Goal: Transaction & Acquisition: Purchase product/service

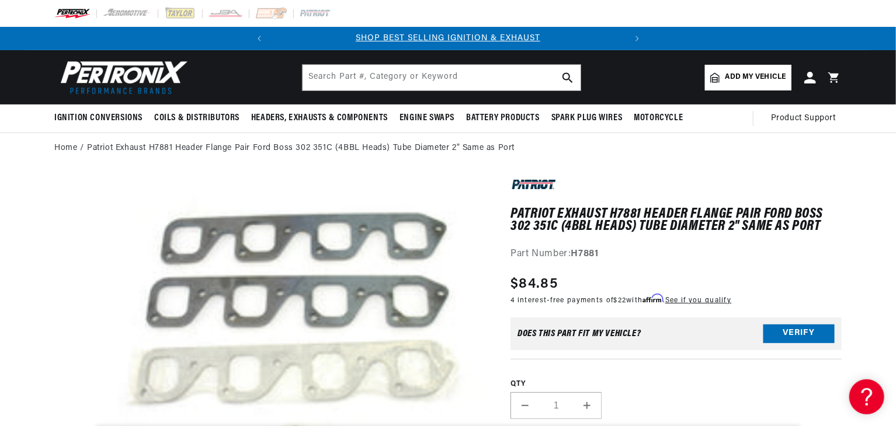
click at [108, 234] on media-gallery "Skip to product information Open media 1 in modal" at bounding box center [270, 363] width 433 height 374
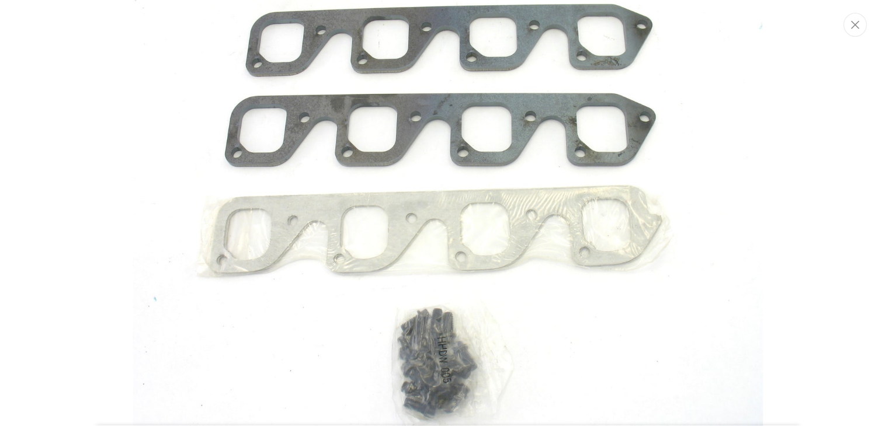
scroll to position [114, 0]
click at [454, 373] on img "Media gallery" at bounding box center [448, 213] width 631 height 631
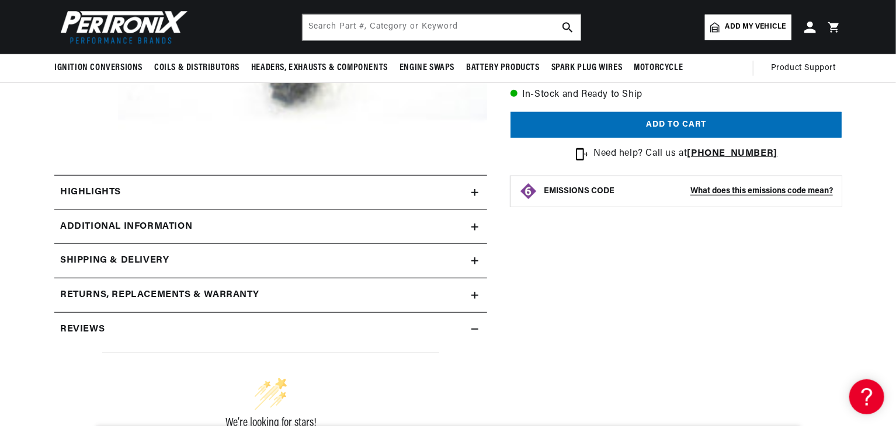
scroll to position [397, 0]
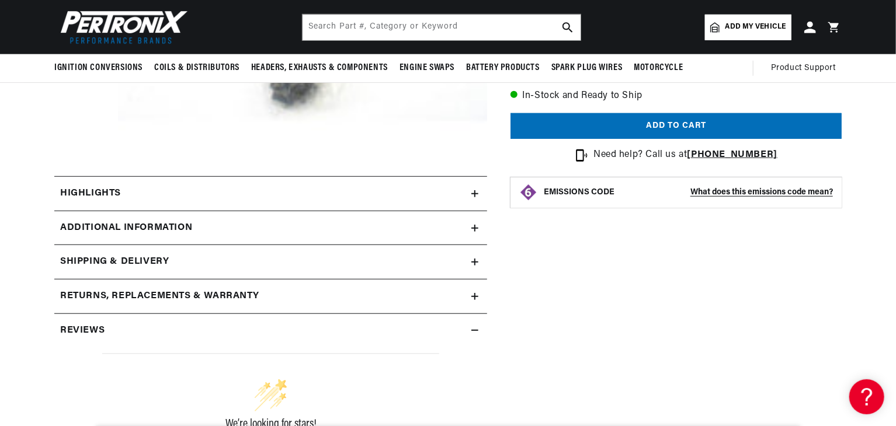
click at [334, 196] on div "Highlights" at bounding box center [262, 193] width 417 height 15
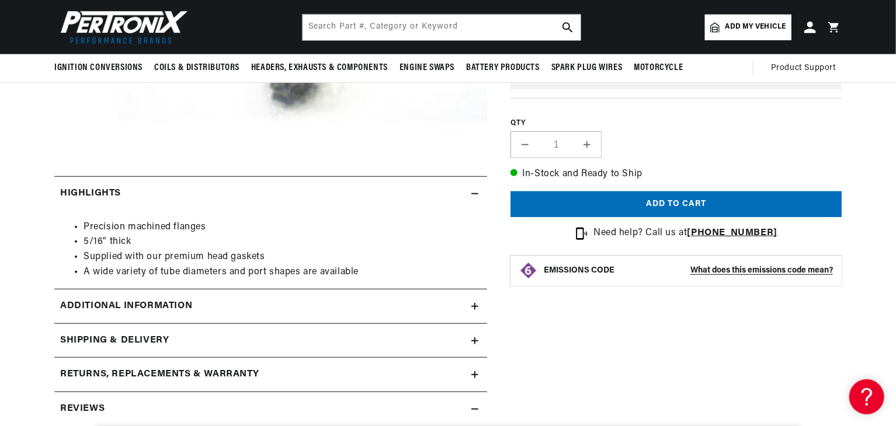
scroll to position [0, 354]
click at [477, 194] on icon at bounding box center [474, 194] width 7 height 0
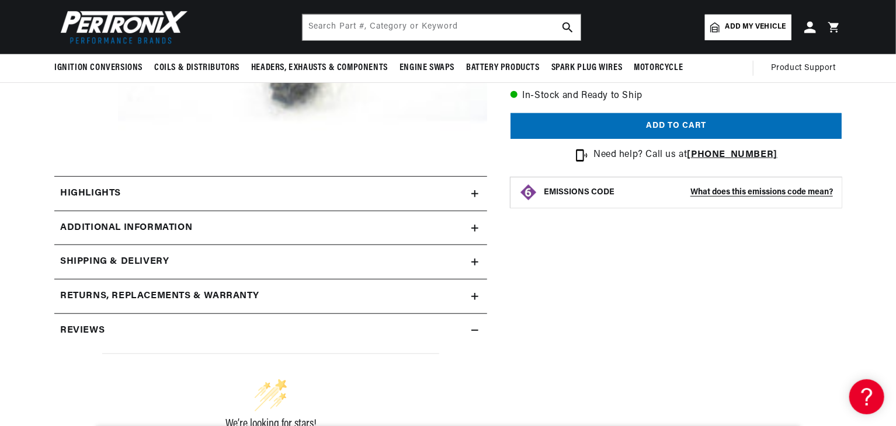
click at [469, 230] on div "Additional Information" at bounding box center [262, 228] width 417 height 15
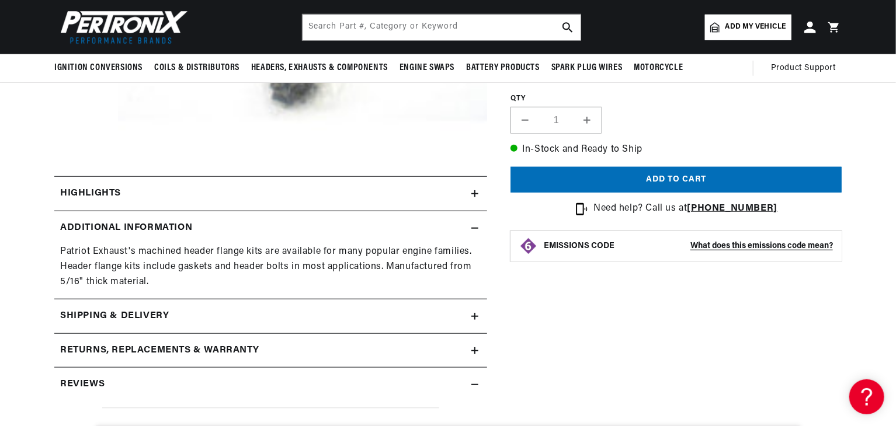
scroll to position [0, 0]
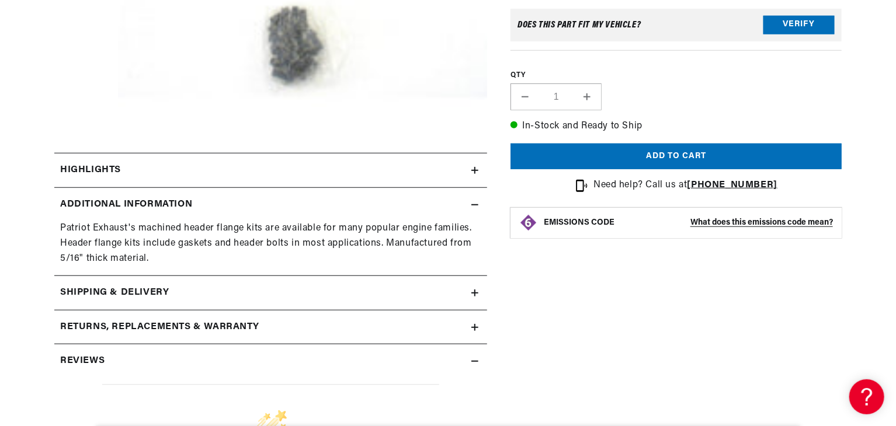
click at [474, 206] on icon at bounding box center [474, 204] width 7 height 7
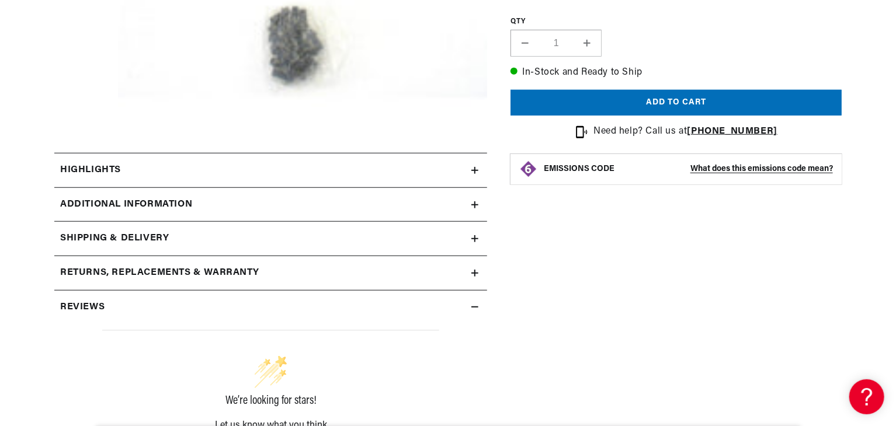
click at [477, 309] on icon at bounding box center [474, 307] width 7 height 7
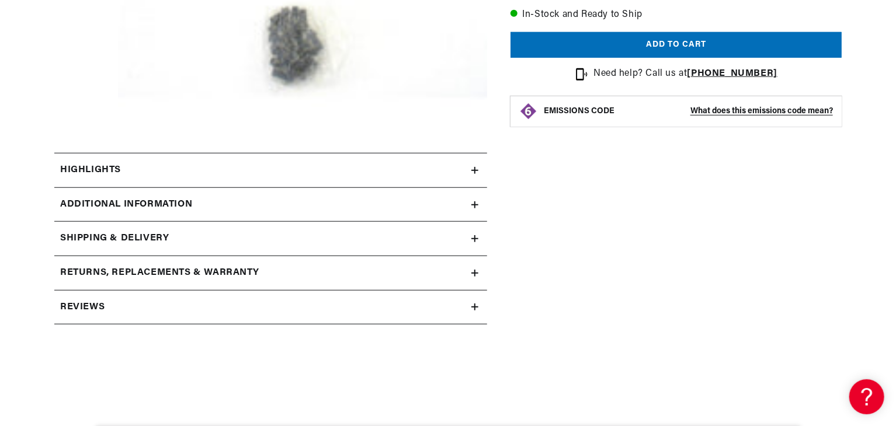
click at [477, 309] on icon at bounding box center [474, 307] width 7 height 7
